Goal: Transaction & Acquisition: Download file/media

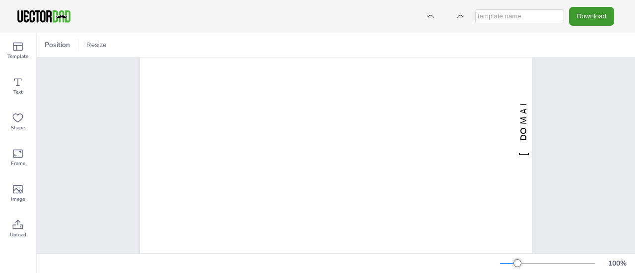
scroll to position [145, 0]
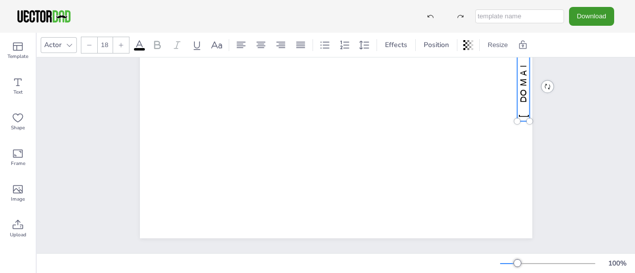
click at [517, 96] on span "[DOMAIN_NAME]" at bounding box center [535, 87] width 36 height 62
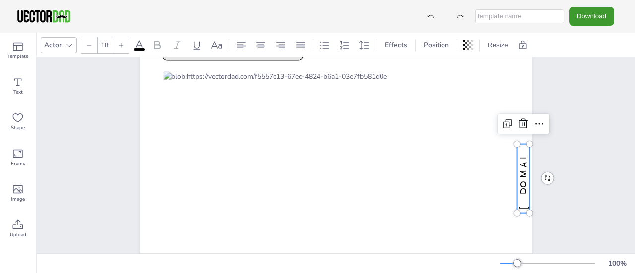
scroll to position [0, 0]
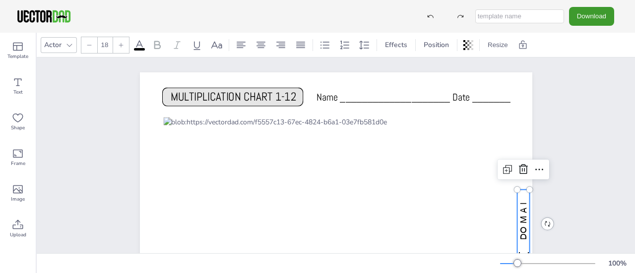
click at [521, 164] on icon at bounding box center [523, 170] width 12 height 12
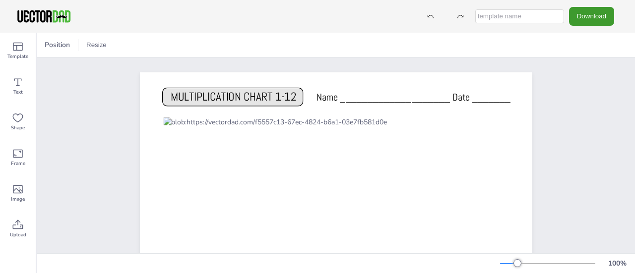
scroll to position [50, 0]
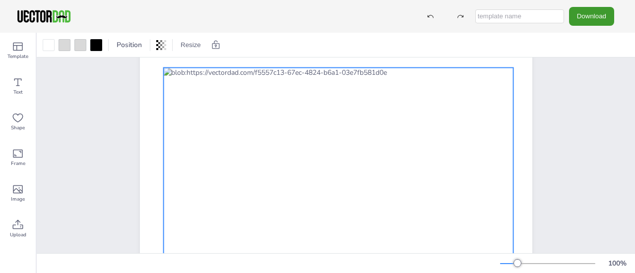
click at [352, 153] on div at bounding box center [338, 192] width 350 height 248
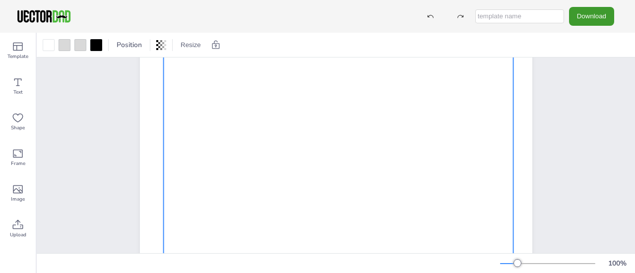
scroll to position [145, 0]
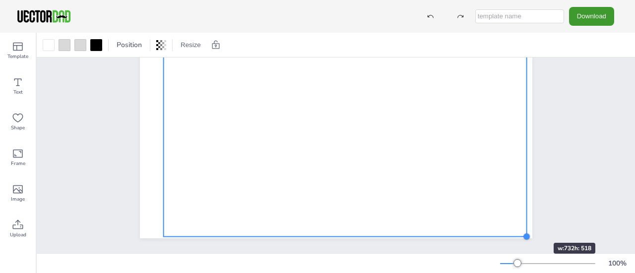
drag, startPoint x: 510, startPoint y: 220, endPoint x: 524, endPoint y: 225, distance: 14.5
click at [524, 233] on div at bounding box center [527, 237] width 8 height 8
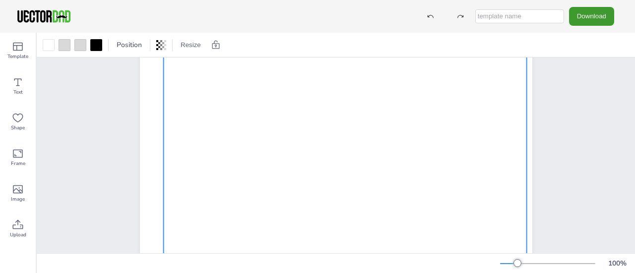
scroll to position [0, 0]
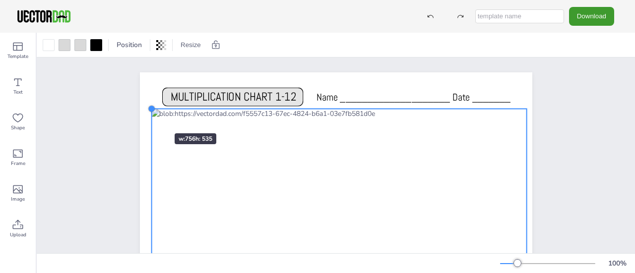
drag, startPoint x: 157, startPoint y: 119, endPoint x: 187, endPoint y: 115, distance: 30.1
click at [143, 115] on div "MULTIPLICATION CHART 1-12 Name ____________________ Date _______" at bounding box center [336, 224] width 392 height 304
click at [568, 145] on div "MULTIPLICATION CHART 1-12 Name ____________________ Date _______" at bounding box center [336, 224] width 478 height 333
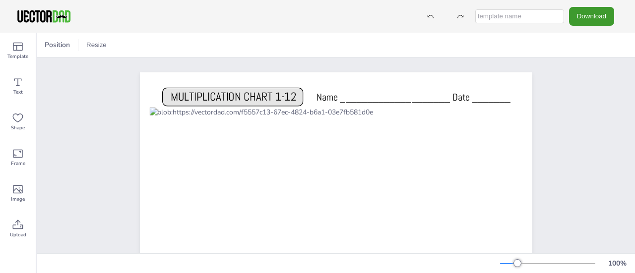
click at [585, 10] on button "Download" at bounding box center [591, 16] width 45 height 18
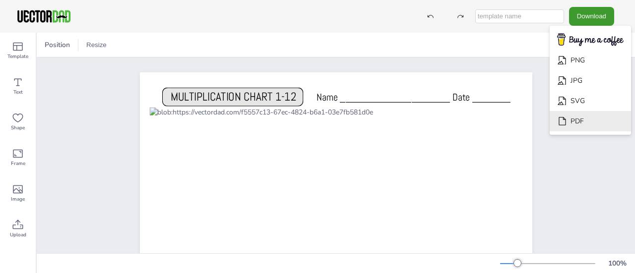
click at [583, 119] on li "PDF" at bounding box center [590, 121] width 81 height 20
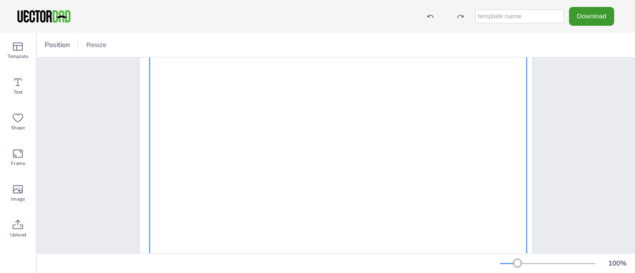
scroll to position [145, 0]
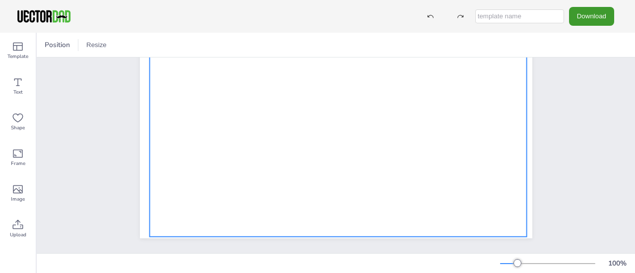
click at [495, 208] on div at bounding box center [337, 103] width 377 height 267
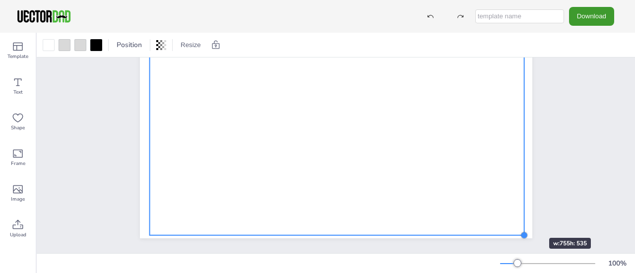
drag, startPoint x: 522, startPoint y: 226, endPoint x: 519, endPoint y: 220, distance: 6.0
click at [519, 220] on div "MULTIPLICATION CHART 1-12 Name ____________________ Date _______" at bounding box center [336, 87] width 392 height 304
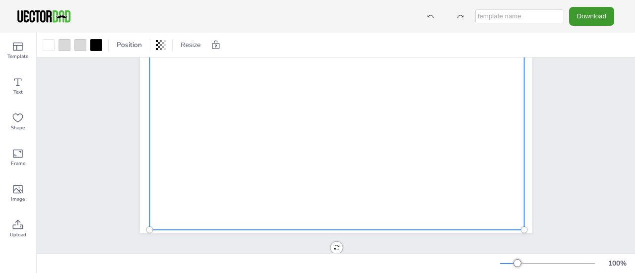
click at [581, 17] on button "Download" at bounding box center [591, 16] width 45 height 18
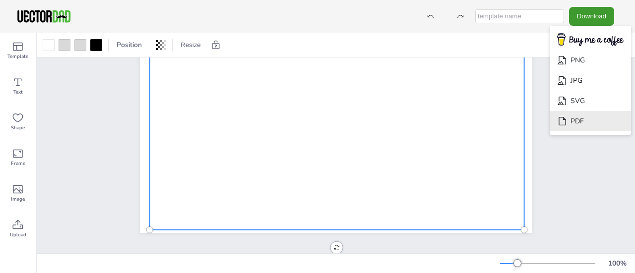
click at [581, 124] on li "PDF" at bounding box center [590, 121] width 81 height 20
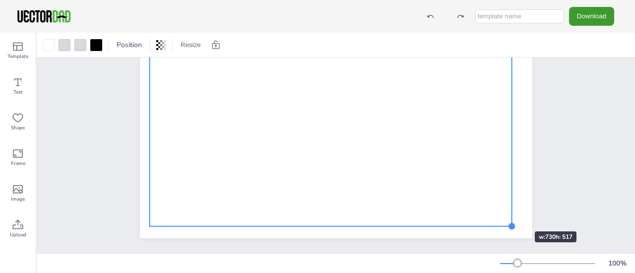
drag, startPoint x: 517, startPoint y: 227, endPoint x: 505, endPoint y: 214, distance: 18.3
click at [505, 214] on div "MULTIPLICATION CHART 1-12 Name ____________________ Date _______" at bounding box center [336, 87] width 392 height 304
click at [580, 15] on button "Download" at bounding box center [591, 16] width 45 height 18
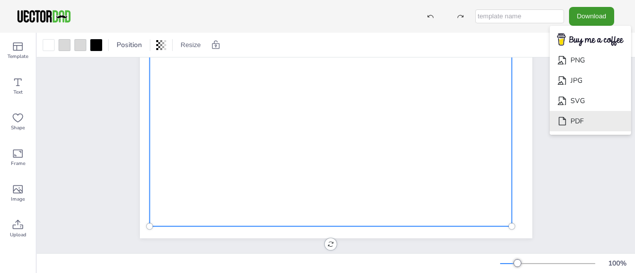
click at [591, 123] on li "PDF" at bounding box center [590, 121] width 81 height 20
